Goal: Find specific page/section: Find specific page/section

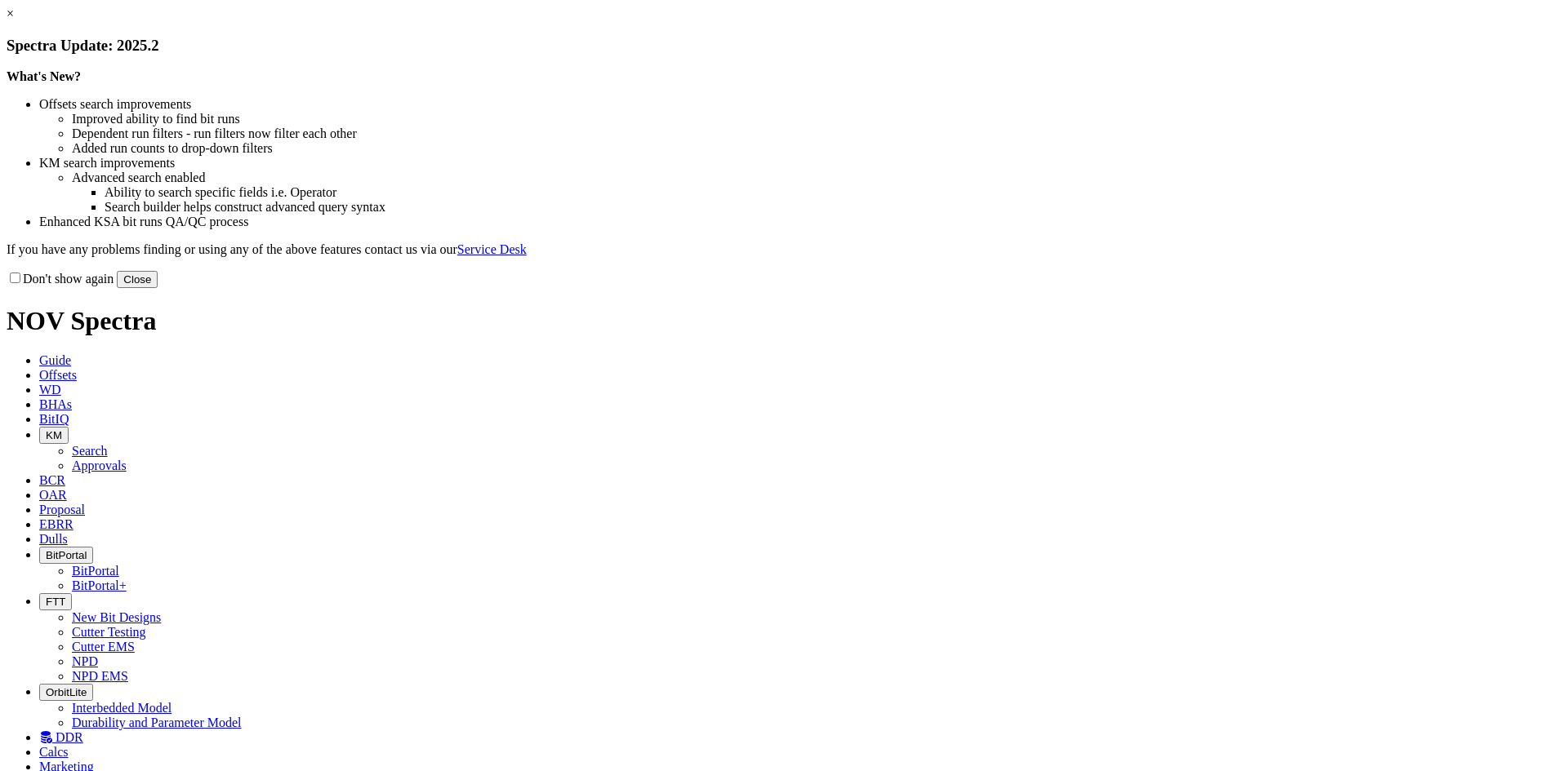
click at [157, 289] on button "Close" at bounding box center [138, 279] width 41 height 17
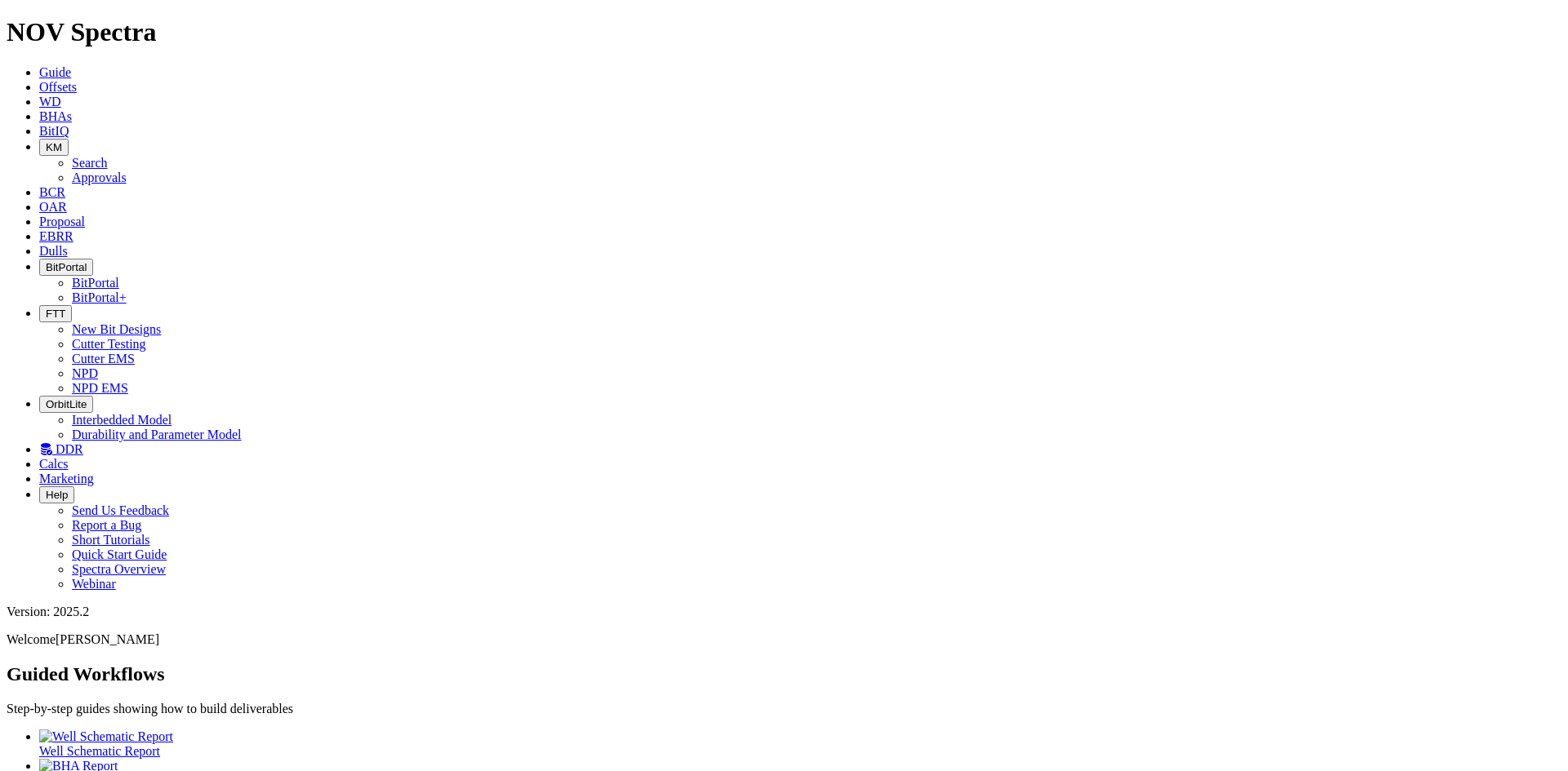
click at [46, 261] on icon "button" at bounding box center [46, 267] width 0 height 12
click at [67, 245] on span "Dulls" at bounding box center [53, 251] width 28 height 14
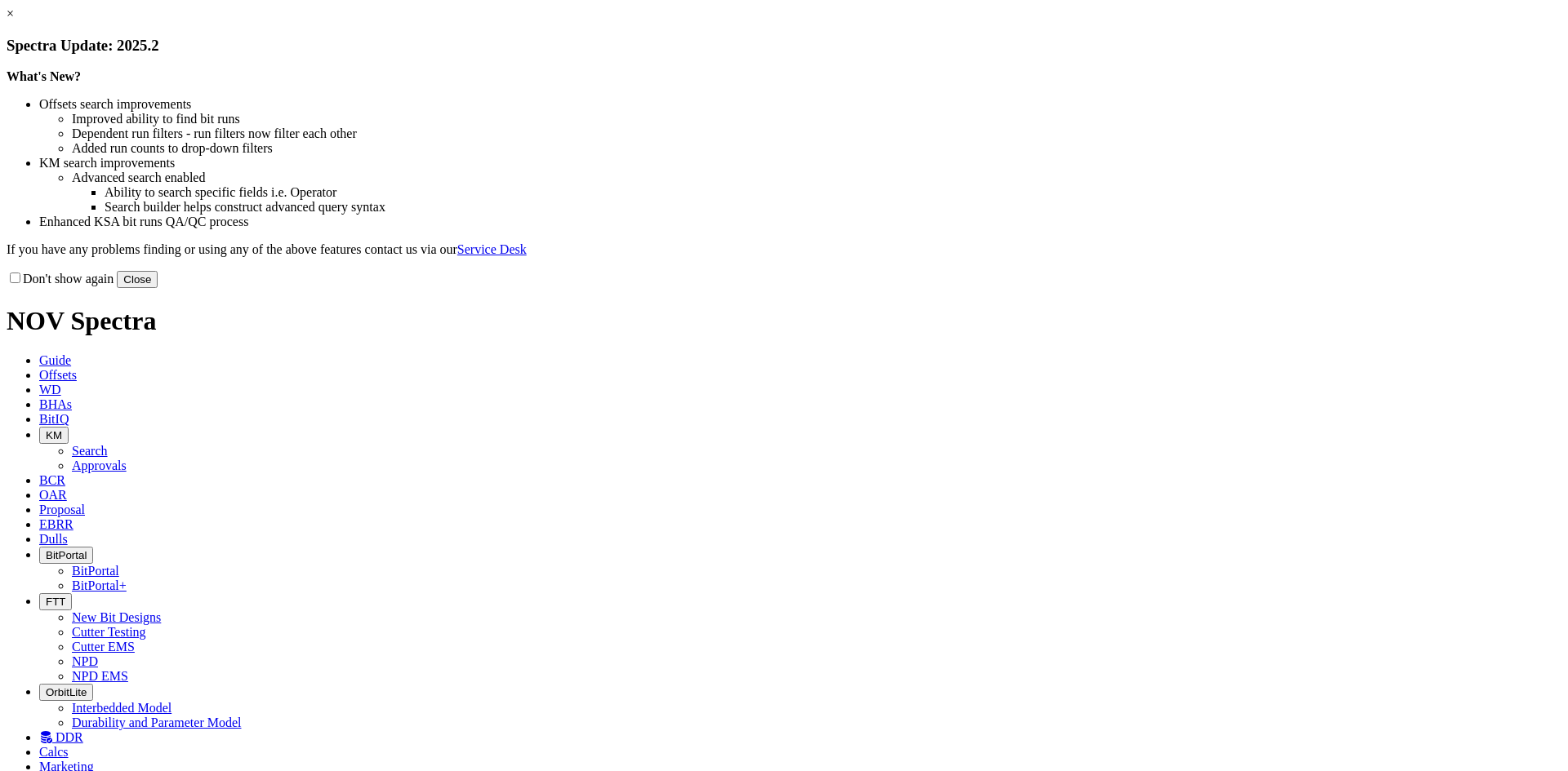
click at [157, 289] on button "Close" at bounding box center [138, 279] width 41 height 17
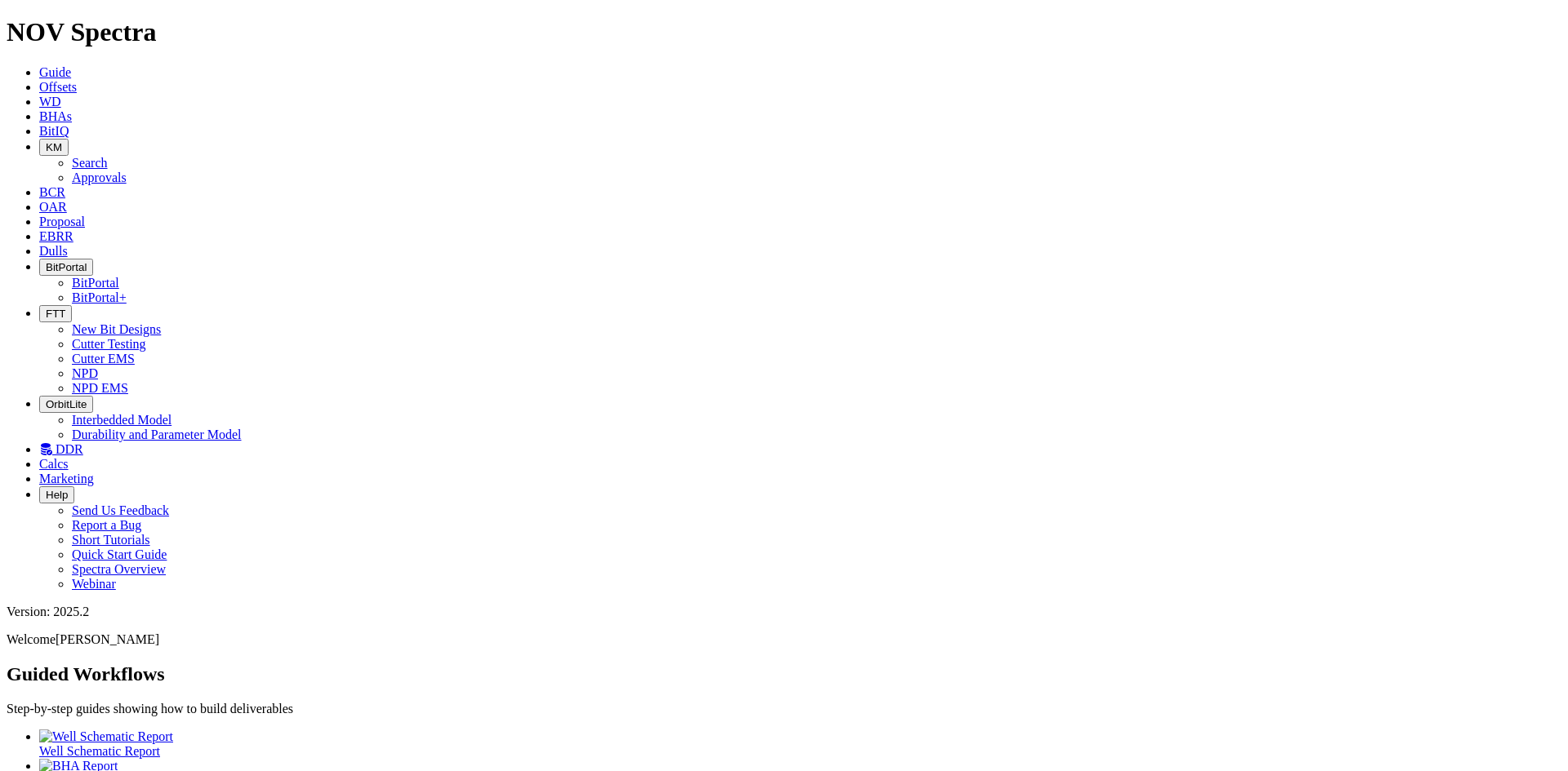
click at [39, 215] on icon at bounding box center [39, 221] width 0 height 14
click at [39, 230] on icon at bounding box center [39, 236] width 0 height 14
click at [67, 245] on span "Dulls" at bounding box center [53, 251] width 28 height 14
click at [67, 200] on span "OAR" at bounding box center [53, 206] width 28 height 14
click at [68, 139] on button "KM" at bounding box center [53, 147] width 29 height 17
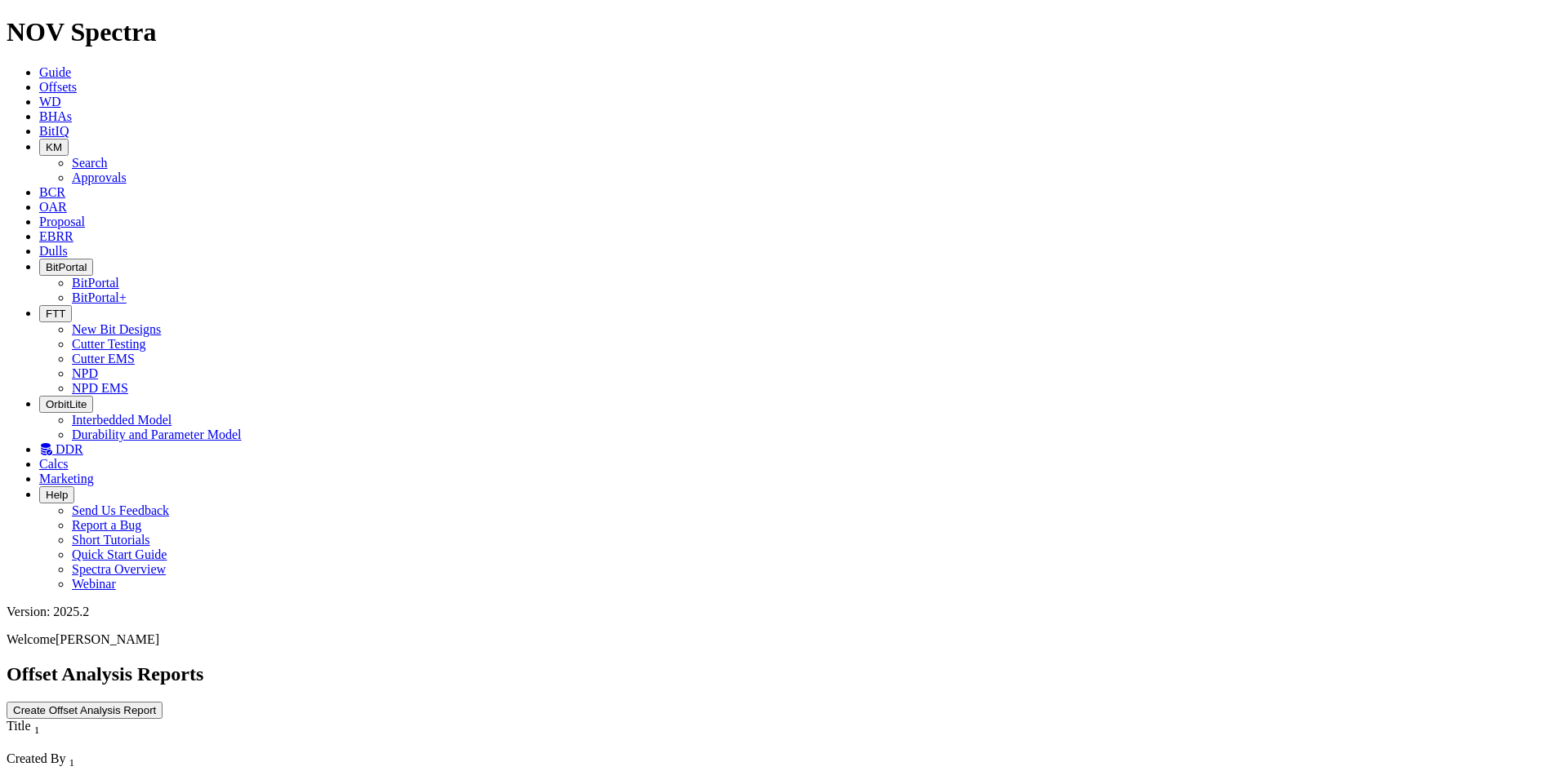
click at [127, 171] on link "Approvals" at bounding box center [99, 177] width 54 height 14
click at [62, 141] on span "KM" at bounding box center [53, 147] width 16 height 12
click at [108, 156] on link "Search" at bounding box center [90, 162] width 36 height 14
click at [168, 771] on button "button" at bounding box center [161, 778] width 13 height 5
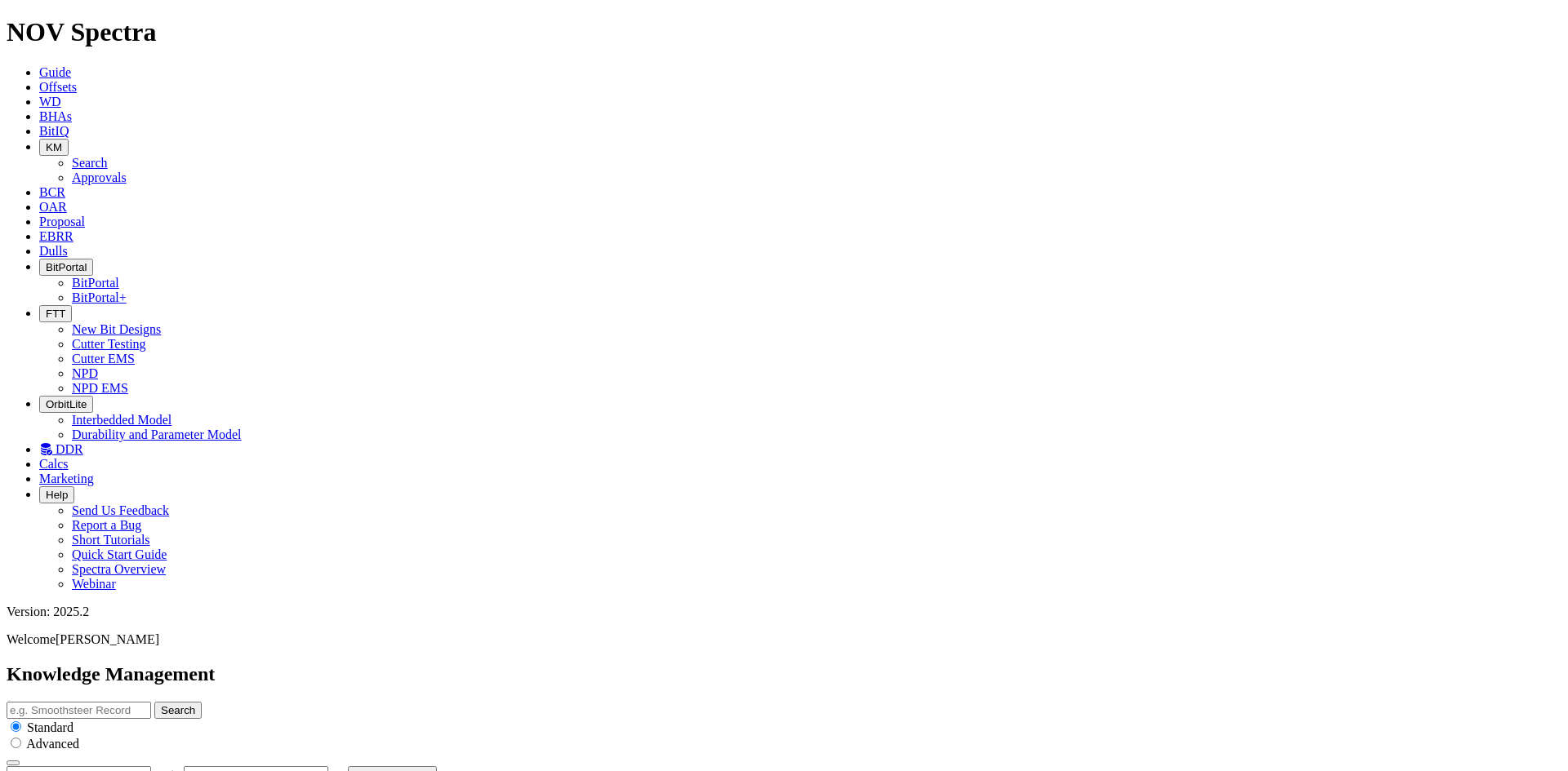
type input "[DATE]"
click at [168, 771] on button "button" at bounding box center [161, 778] width 13 height 5
click at [52, 442] on icon at bounding box center [46, 449] width 13 height 14
click at [68, 124] on link "BitIQ" at bounding box center [53, 130] width 29 height 14
